Goal: Obtain resource: Download file/media

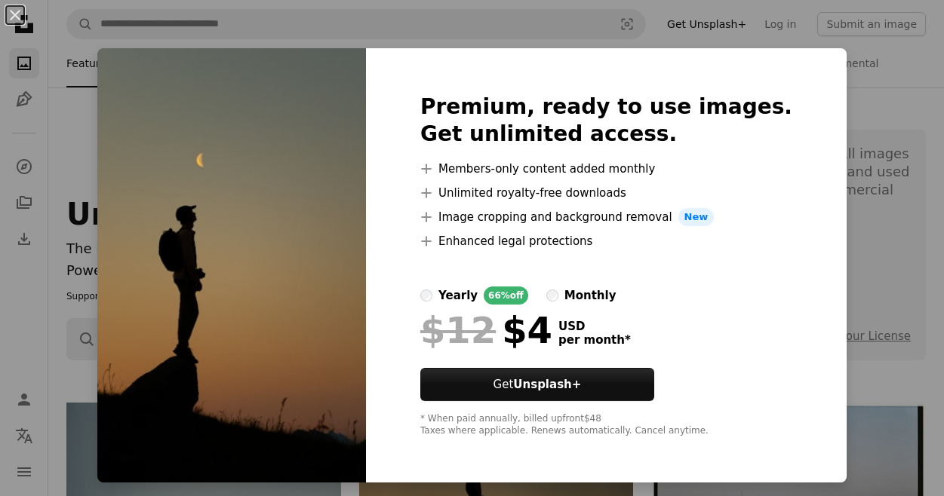
scroll to position [302, 0]
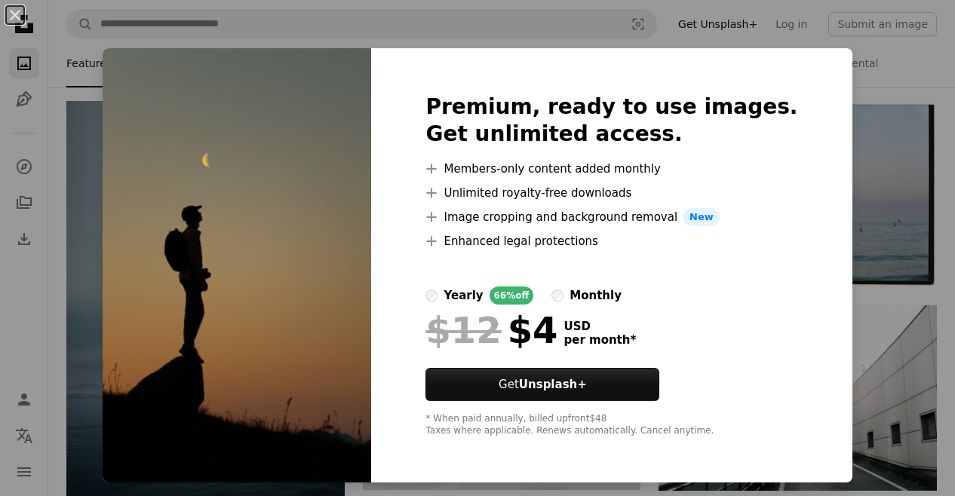
click at [78, 280] on div "An X shape Premium, ready to use images. Get unlimited access. A plus sign Memb…" at bounding box center [477, 248] width 955 height 496
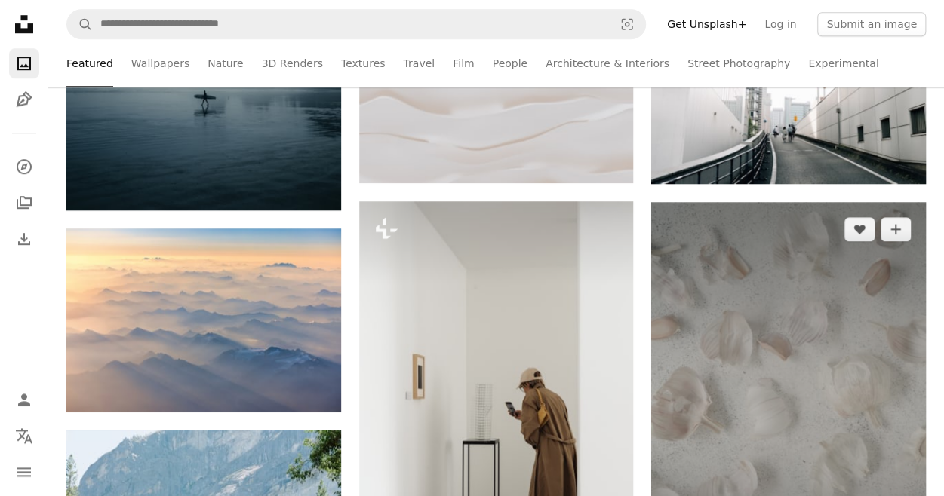
scroll to position [830, 0]
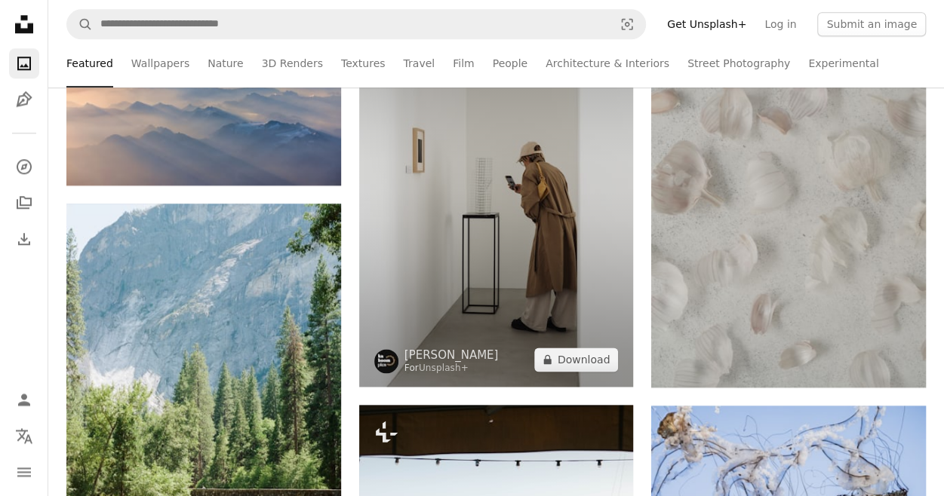
click at [587, 301] on img at bounding box center [496, 181] width 275 height 412
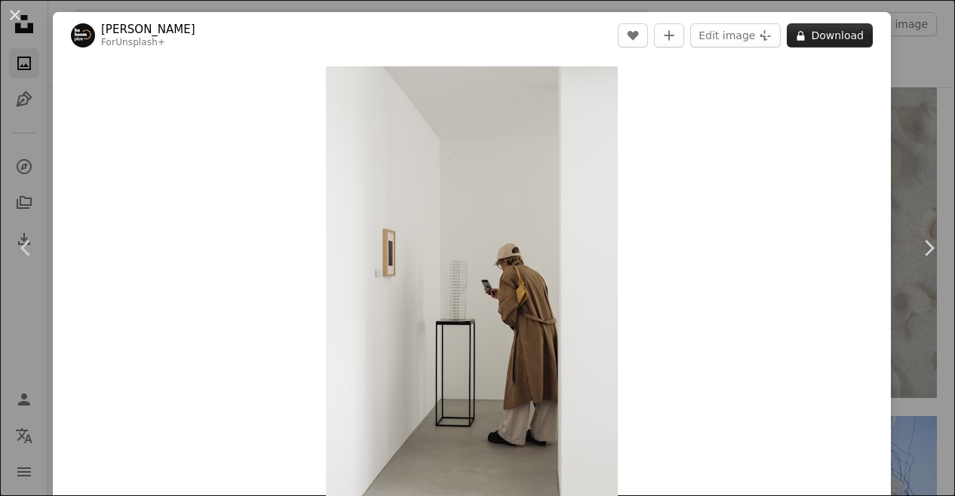
click at [824, 30] on button "A lock Download" at bounding box center [830, 35] width 86 height 24
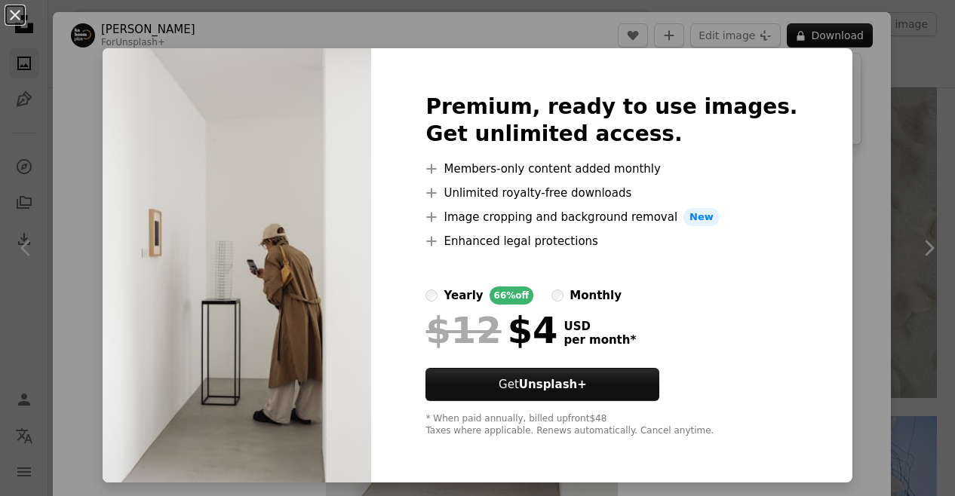
click at [292, 339] on img at bounding box center [237, 265] width 269 height 435
click at [863, 158] on div "An X shape Premium, ready to use images. Get unlimited access. A plus sign Memb…" at bounding box center [477, 248] width 955 height 496
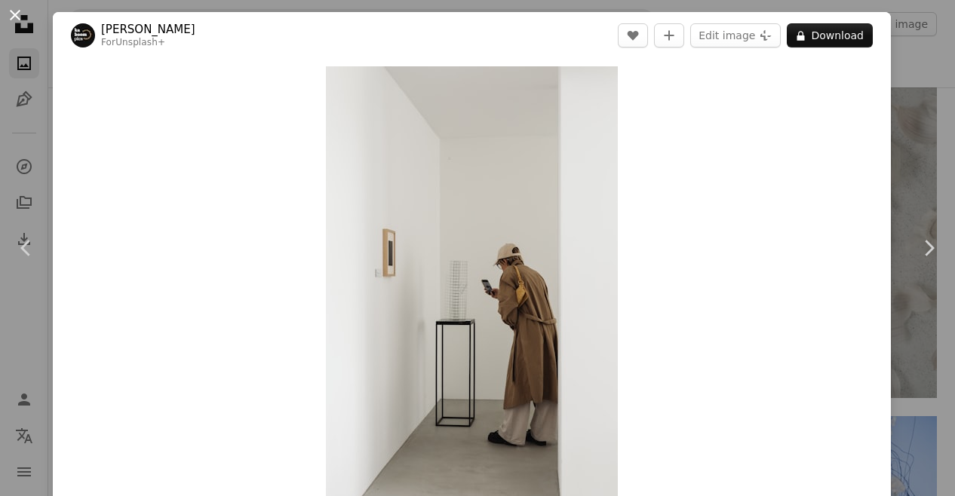
click at [11, 6] on button "An X shape" at bounding box center [15, 15] width 18 height 18
